Goal: Check status: Check status

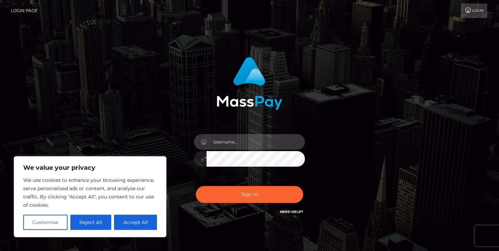
type input "jeremyfeist"
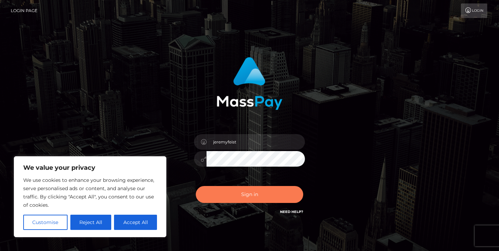
click at [238, 196] on button "Sign in" at bounding box center [249, 194] width 107 height 17
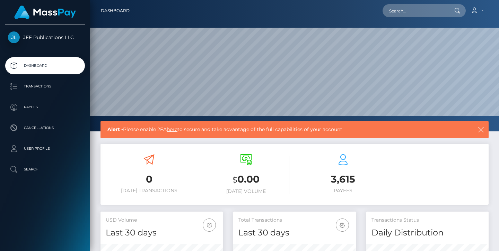
scroll to position [122, 123]
click at [49, 82] on p "Transactions" at bounding box center [45, 86] width 74 height 10
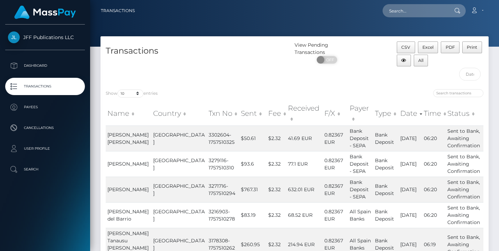
click at [454, 109] on th "Status" at bounding box center [464, 113] width 38 height 25
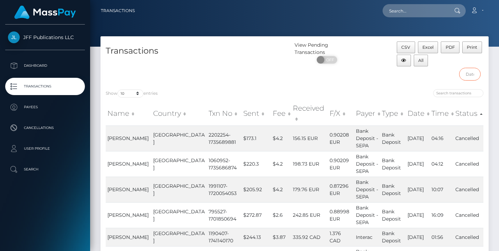
click at [469, 77] on input "text" at bounding box center [470, 74] width 22 height 13
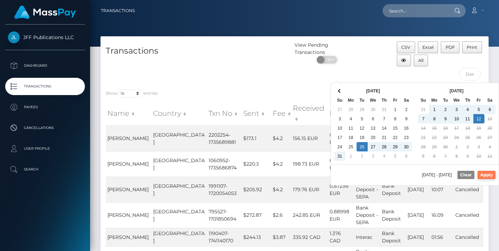
click at [484, 171] on button "Apply" at bounding box center [486, 175] width 18 height 8
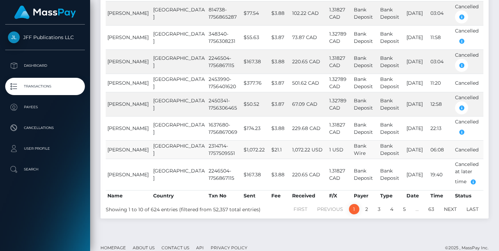
scroll to position [173, 0]
click at [366, 205] on link "2" at bounding box center [366, 210] width 10 height 10
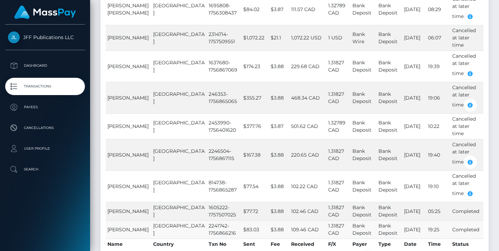
scroll to position [164, 0]
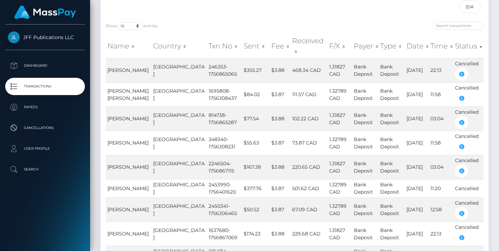
scroll to position [75, 0]
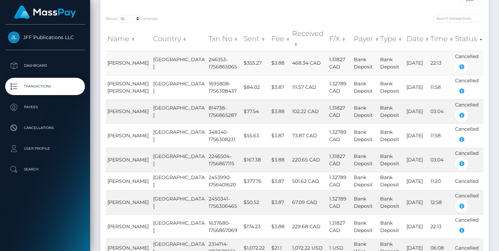
click at [207, 51] on td "246353-1756865065" at bounding box center [224, 63] width 35 height 24
copy td "246353"
click at [207, 75] on td "1695808-1756308437" at bounding box center [224, 87] width 35 height 24
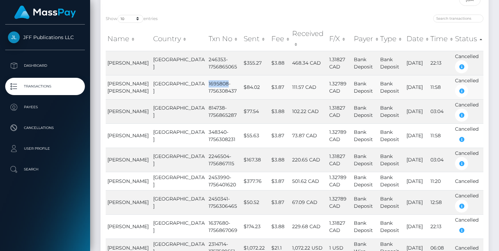
copy td "1695808"
click at [207, 99] on td "814738-1756865287" at bounding box center [224, 111] width 35 height 24
copy td "814738"
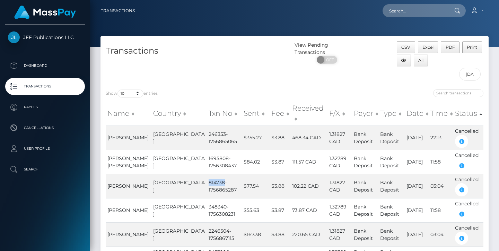
scroll to position [0, 0]
click at [466, 71] on input "[DATE] - [DATE]" at bounding box center [470, 74] width 22 height 13
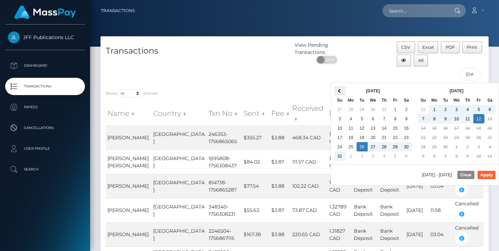
click at [339, 91] on span at bounding box center [340, 91] width 4 height 4
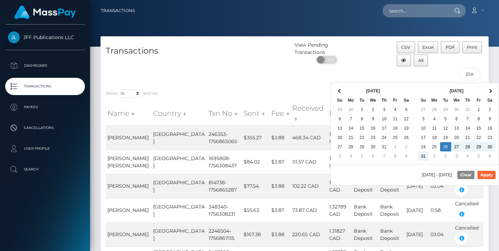
click at [339, 91] on span at bounding box center [340, 91] width 4 height 4
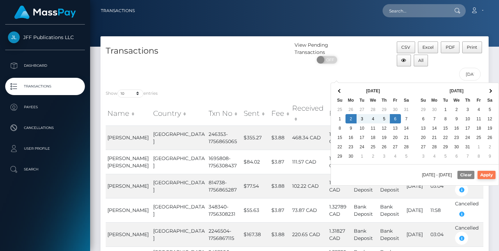
click at [483, 174] on button "Apply" at bounding box center [486, 175] width 18 height 8
type input "06/02/2025 - 06/06/2025"
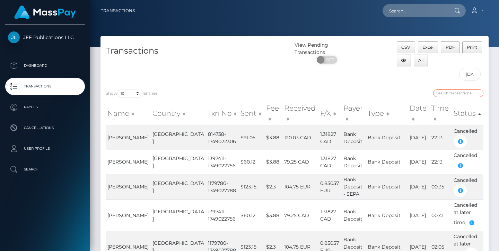
click at [452, 95] on input "search" at bounding box center [458, 93] width 50 height 8
paste input "814738"
type input "814738"
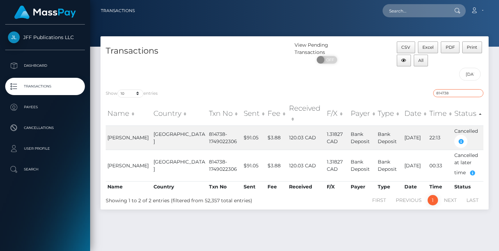
click at [477, 92] on input "814738" at bounding box center [458, 93] width 50 height 8
click at [474, 77] on input "06/02/2025 - 06/06/2025" at bounding box center [470, 74] width 22 height 13
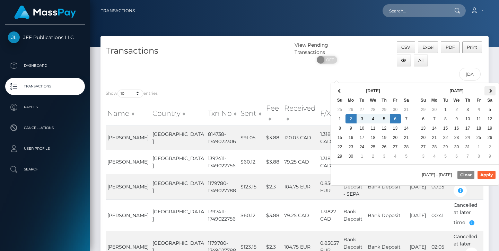
click at [486, 90] on th at bounding box center [489, 90] width 11 height 9
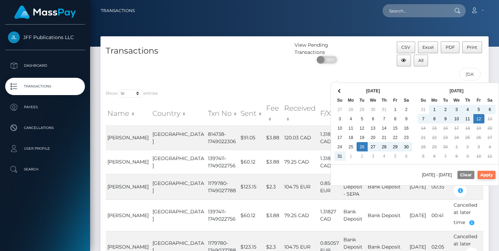
click at [480, 174] on button "Apply" at bounding box center [486, 175] width 18 height 8
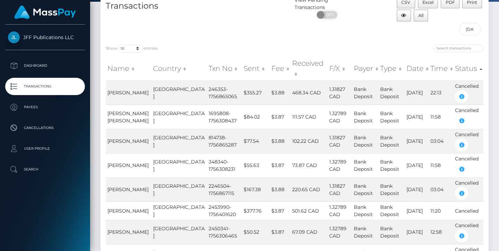
scroll to position [89, 0]
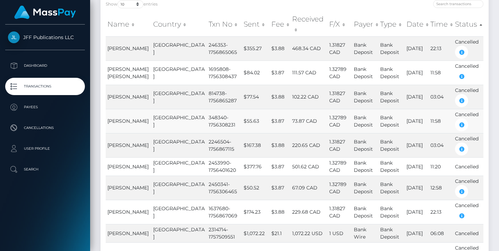
click at [207, 109] on td "348340-1756308231" at bounding box center [224, 121] width 35 height 24
copy td "348340"
click at [207, 133] on td "2246504-1756867115" at bounding box center [224, 145] width 35 height 24
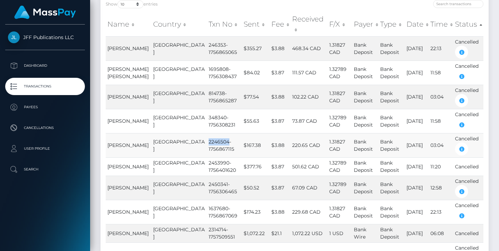
copy td "2246504"
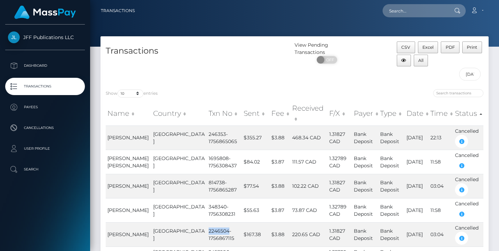
scroll to position [0, 0]
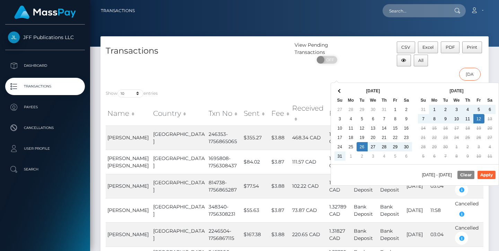
click at [472, 75] on input "08/26/2025 - 09/12/2025" at bounding box center [470, 74] width 22 height 13
click at [339, 91] on span at bounding box center [340, 91] width 4 height 4
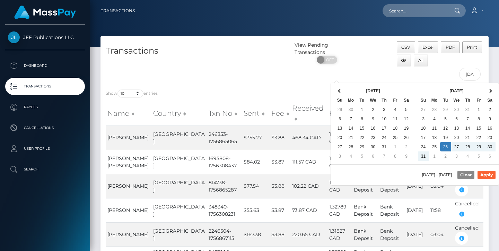
click at [339, 91] on span at bounding box center [340, 91] width 4 height 4
click at [488, 175] on button "Apply" at bounding box center [486, 175] width 18 height 8
type input "05/05/2025 - 05/08/2025"
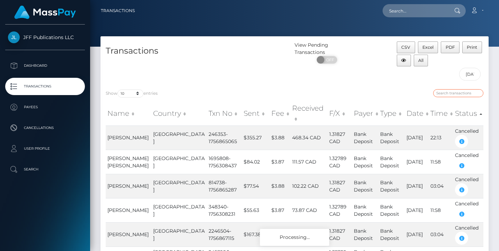
click at [463, 93] on input "search" at bounding box center [458, 93] width 50 height 8
paste input "2246504"
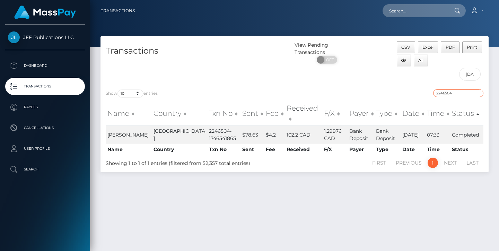
type input "2246504"
click at [468, 76] on input "05/05/2025 - 05/08/2025" at bounding box center [470, 74] width 22 height 13
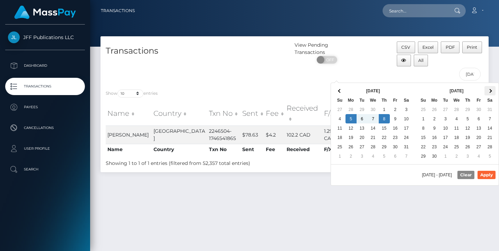
click at [492, 90] on th at bounding box center [489, 90] width 11 height 9
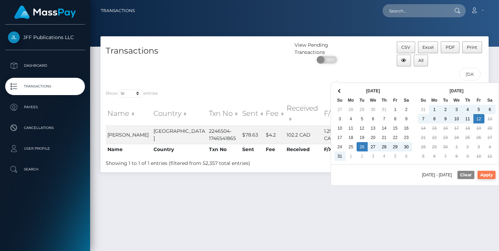
click at [486, 175] on button "Apply" at bounding box center [486, 175] width 18 height 8
type input "08/26/2025 - 09/12/2025"
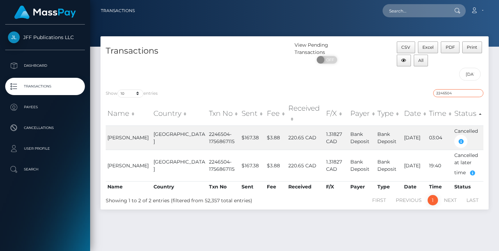
click at [478, 96] on input "2246504" at bounding box center [458, 93] width 50 height 8
click at [478, 92] on input "2246504" at bounding box center [458, 93] width 50 height 8
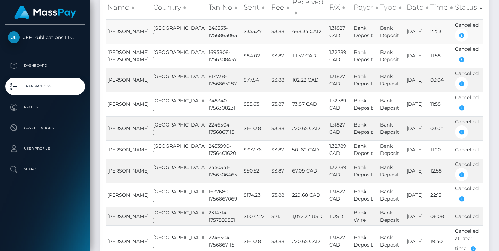
scroll to position [114, 0]
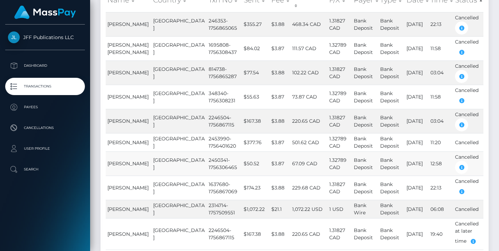
click at [207, 152] on td "2450341-1756306465" at bounding box center [224, 164] width 35 height 24
copy td "2450341"
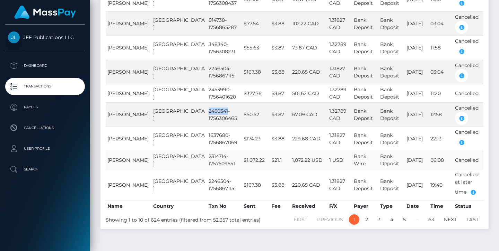
scroll to position [162, 0]
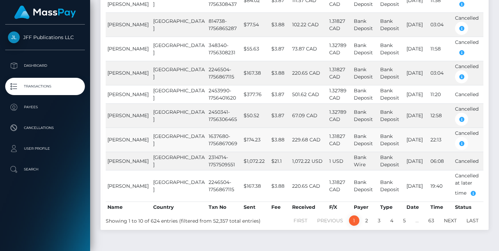
click at [207, 128] on td "1637680-1756867069" at bounding box center [224, 140] width 35 height 24
copy td "1637680"
click at [207, 152] on td "2314714-1757509551" at bounding box center [224, 161] width 35 height 18
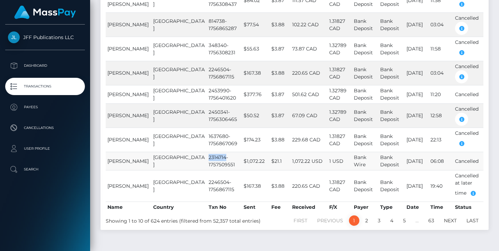
copy td "2314714"
